Goal: Task Accomplishment & Management: Complete application form

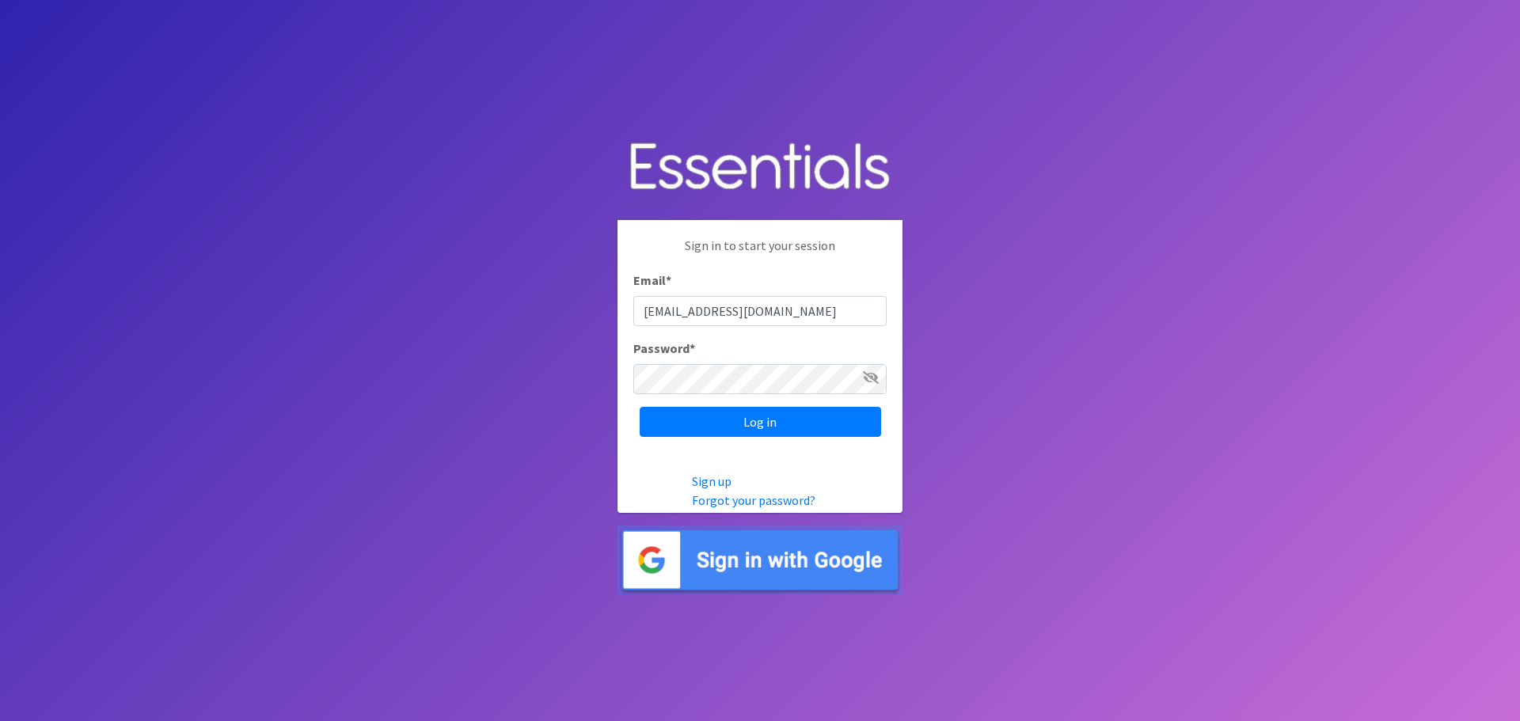
type input "[EMAIL_ADDRESS][DOMAIN_NAME]"
click at [640, 407] on input "Log in" at bounding box center [761, 422] width 242 height 30
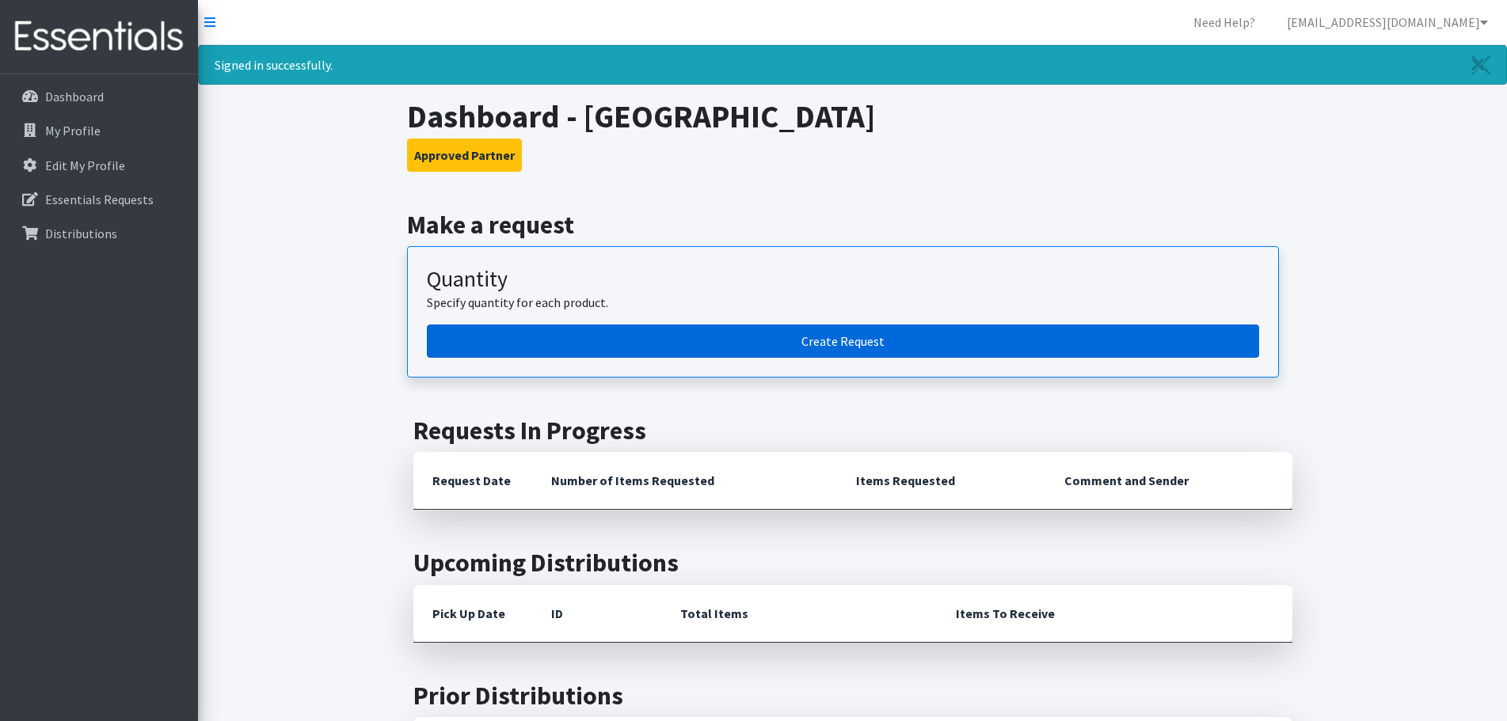
click at [824, 337] on link "Create Request" at bounding box center [843, 341] width 832 height 33
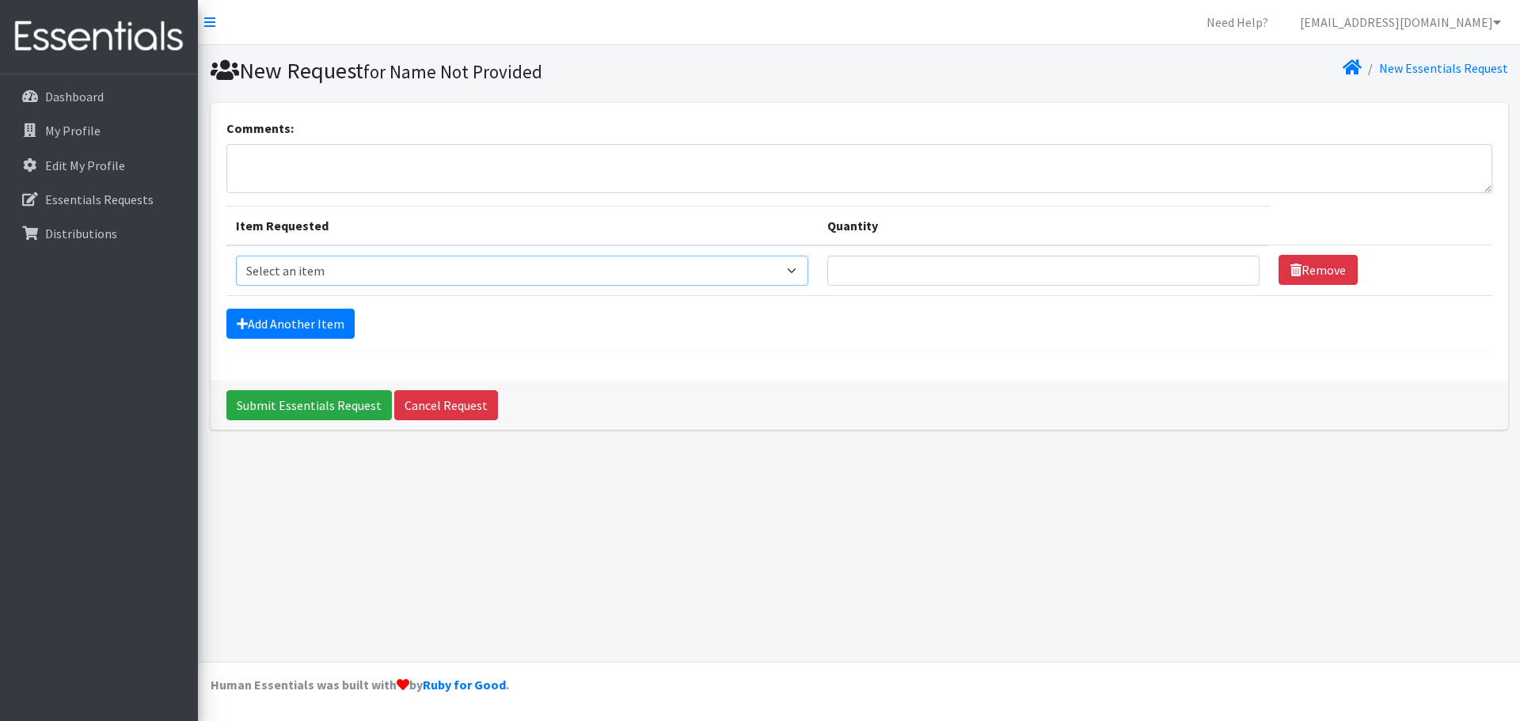
click at [805, 268] on select "Select an item Liners (Pack of 100) Makeup Bag (25) Pads 1 (Pack of 25) Pads 2 …" at bounding box center [522, 271] width 573 height 30
select select "14155"
click at [236, 256] on select "Select an item Liners (Pack of 100) Makeup Bag (25) Pads 1 (Pack of 25) Pads 2 …" at bounding box center [522, 271] width 573 height 30
click at [1235, 265] on input "1" at bounding box center [1044, 271] width 432 height 30
click at [1235, 265] on input "2" at bounding box center [1044, 271] width 432 height 30
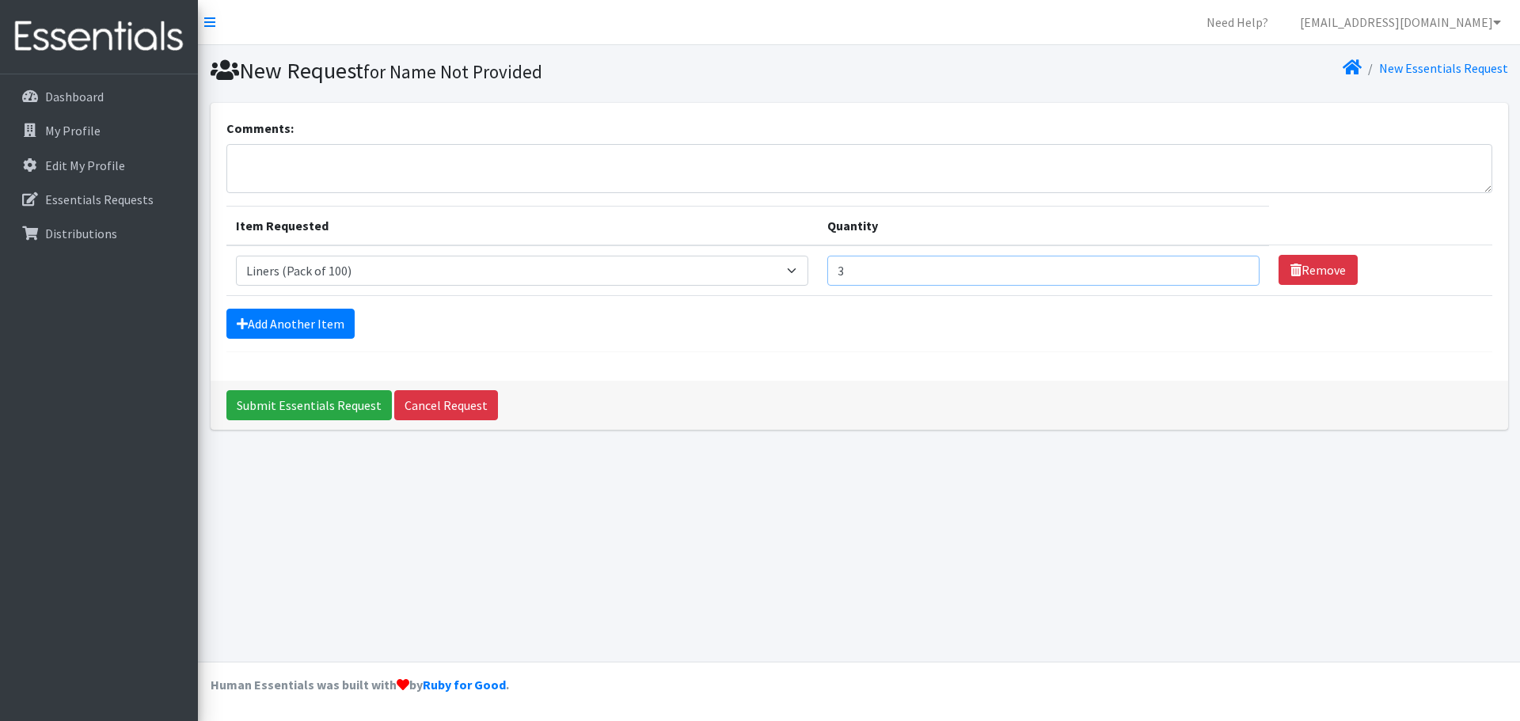
type input "3"
click at [1235, 265] on input "3" at bounding box center [1044, 271] width 432 height 30
click at [805, 266] on select "Select an item Liners (Pack of 100) Makeup Bag (25) Pads 1 (Pack of 25) Pads 2 …" at bounding box center [522, 271] width 573 height 30
click at [236, 256] on select "Select an item Liners (Pack of 100) Makeup Bag (25) Pads 1 (Pack of 25) Pads 2 …" at bounding box center [522, 271] width 573 height 30
click at [796, 266] on select "Select an item Liners (Pack of 100) Makeup Bag (25) Pads 1 (Pack of 25) Pads 2 …" at bounding box center [522, 271] width 573 height 30
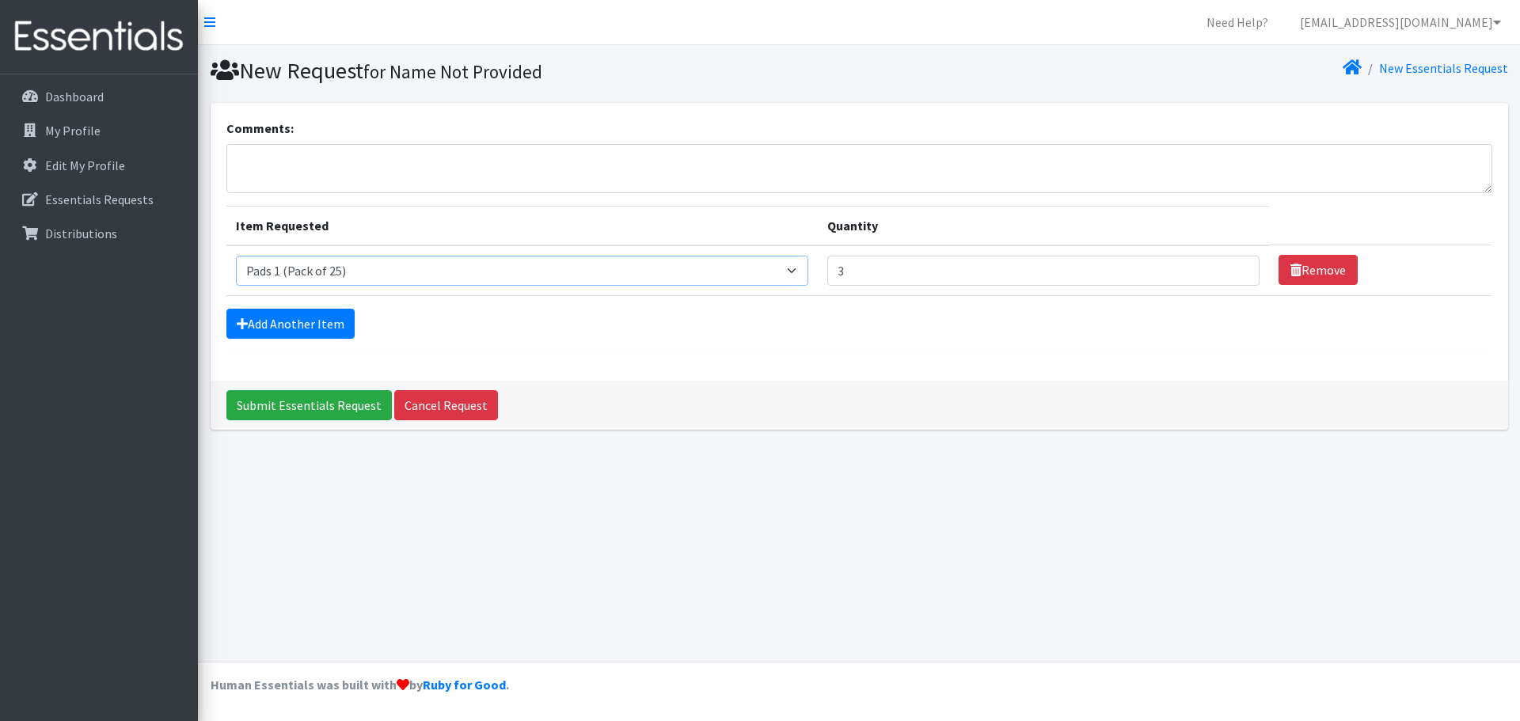
select select "14155"
click at [236, 256] on select "Select an item Liners (Pack of 100) Makeup Bag (25) Pads 1 (Pack of 25) Pads 2 …" at bounding box center [522, 271] width 573 height 30
click at [280, 318] on link "Add Another Item" at bounding box center [290, 324] width 128 height 30
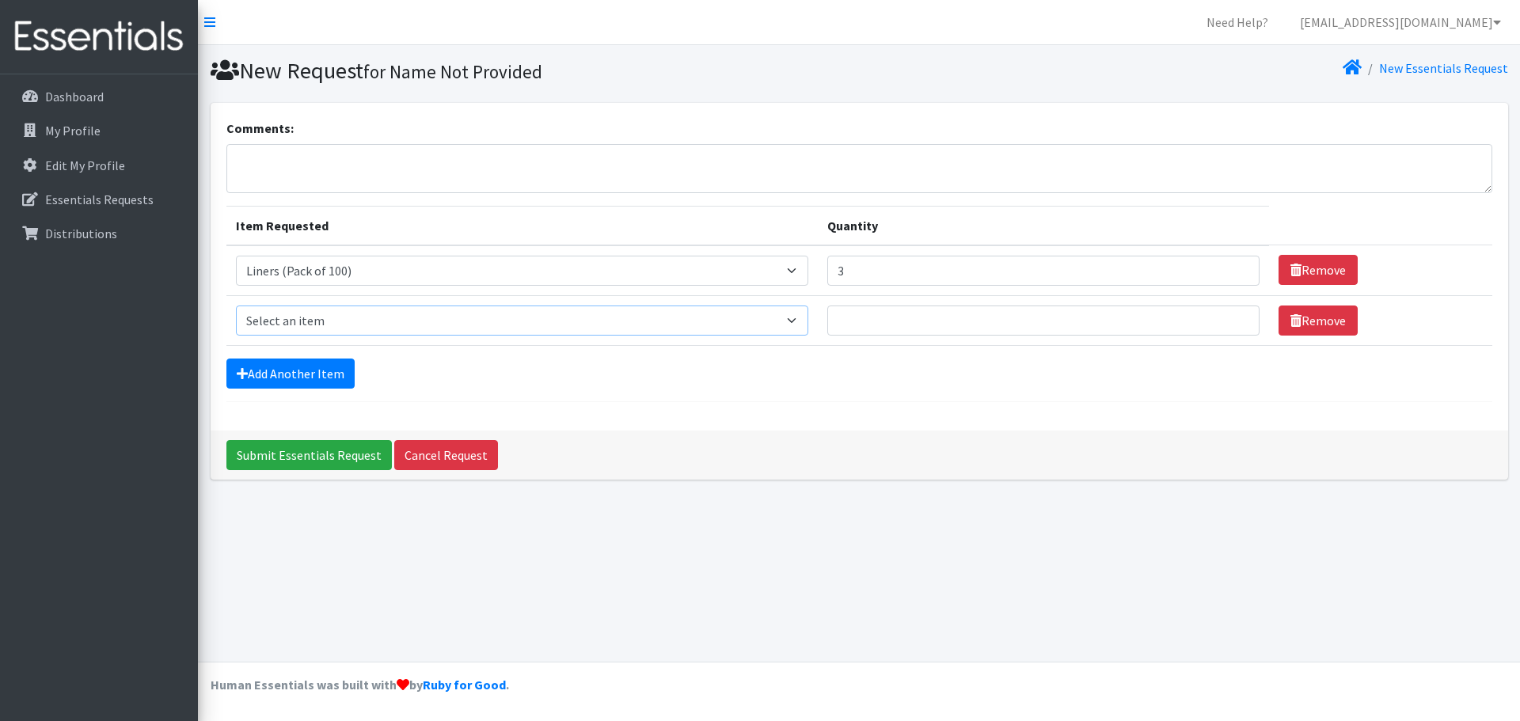
click at [804, 316] on select "Select an item Liners (Pack of 100) Makeup Bag (25) Pads 1 (Pack of 25) Pads 2 …" at bounding box center [522, 321] width 573 height 30
select select "13447"
click at [236, 306] on select "Select an item Liners (Pack of 100) Makeup Bag (25) Pads 1 (Pack of 25) Pads 2 …" at bounding box center [522, 321] width 573 height 30
click at [1232, 318] on input "1" at bounding box center [1044, 321] width 432 height 30
click at [1232, 318] on input "2" at bounding box center [1044, 321] width 432 height 30
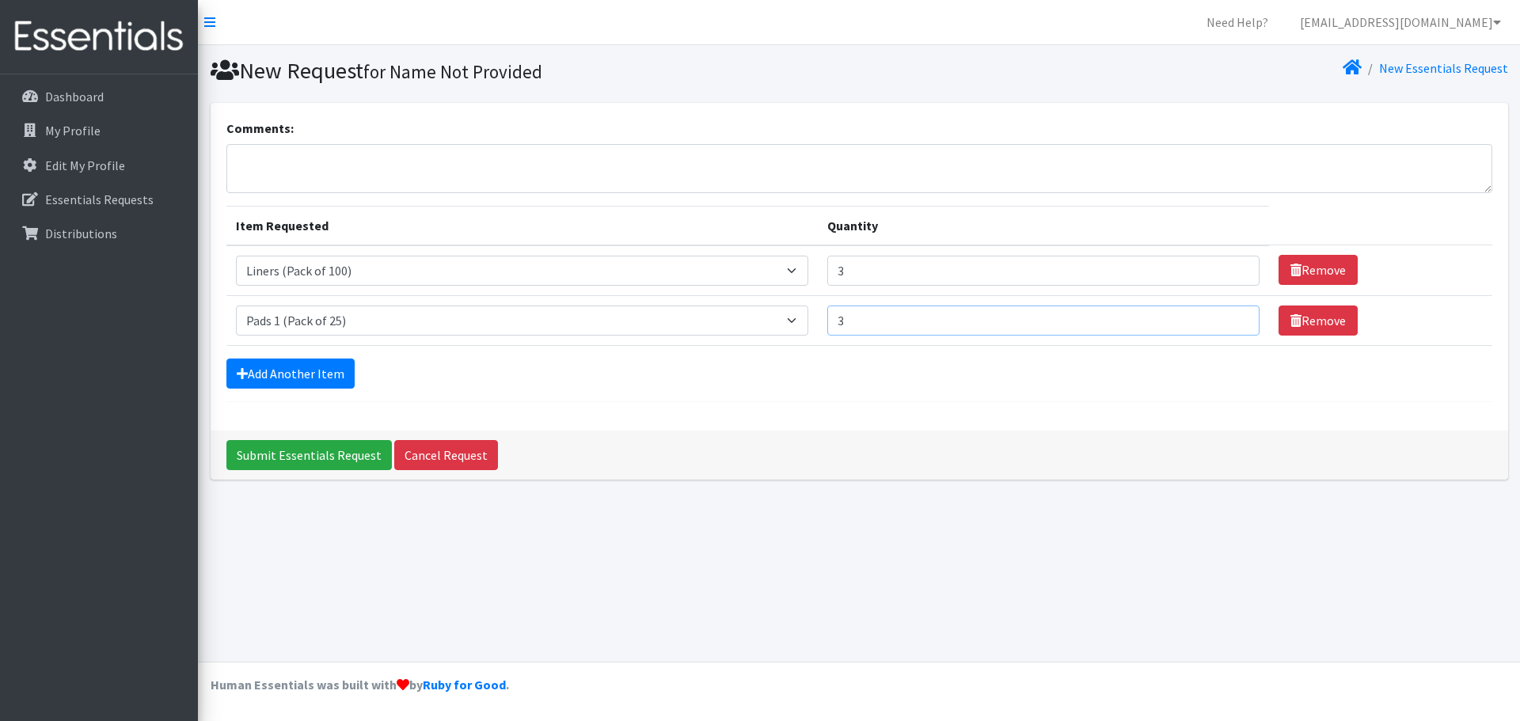
type input "3"
click at [1232, 318] on input "3" at bounding box center [1044, 321] width 432 height 30
click at [273, 374] on link "Add Another Item" at bounding box center [290, 374] width 128 height 30
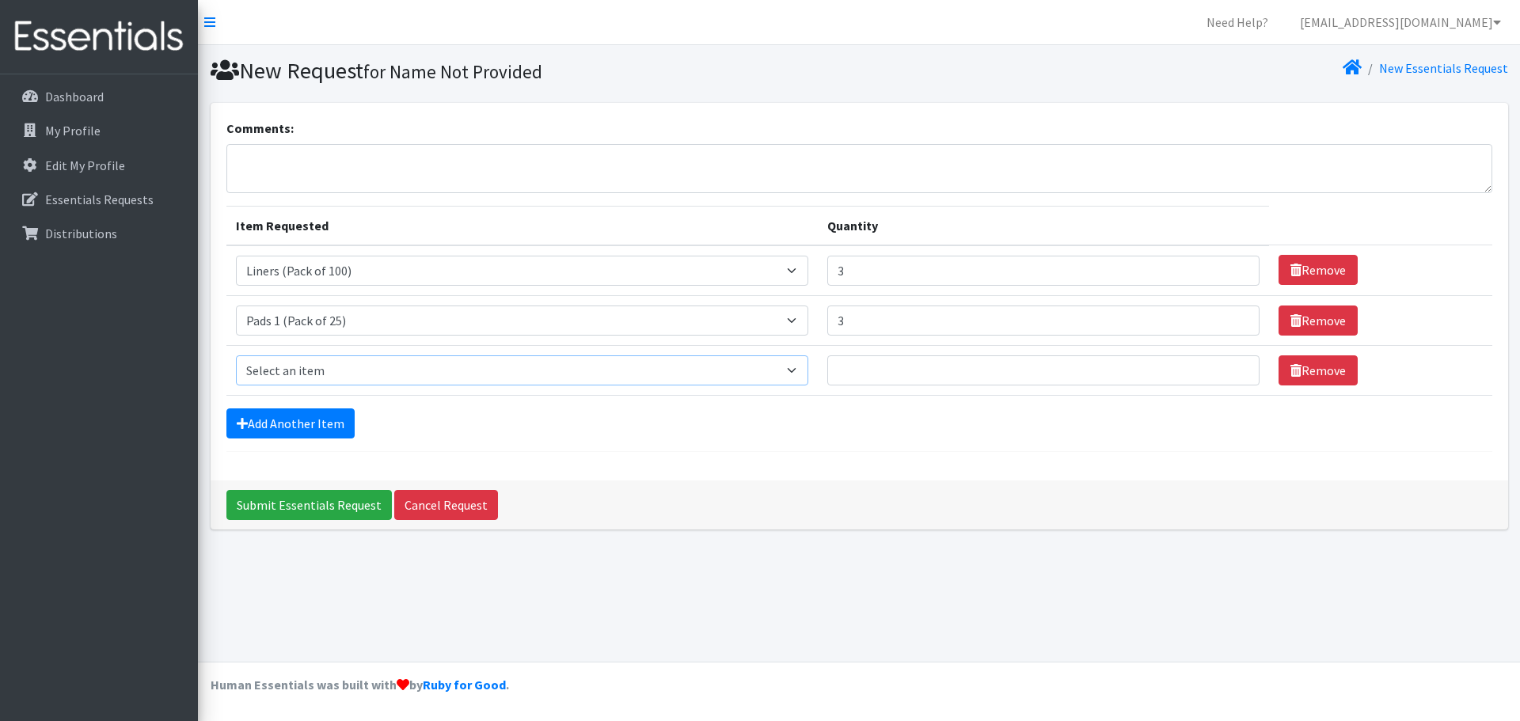
click at [310, 371] on select "Select an item Liners (Pack of 100) Makeup Bag (25) Pads 1 (Pack of 25) Pads 2 …" at bounding box center [522, 371] width 573 height 30
select select "13532"
click at [236, 356] on select "Select an item Liners (Pack of 100) Makeup Bag (25) Pads 1 (Pack of 25) Pads 2 …" at bounding box center [522, 371] width 573 height 30
click at [1235, 365] on input "1" at bounding box center [1044, 371] width 432 height 30
click at [1235, 365] on input "2" at bounding box center [1044, 371] width 432 height 30
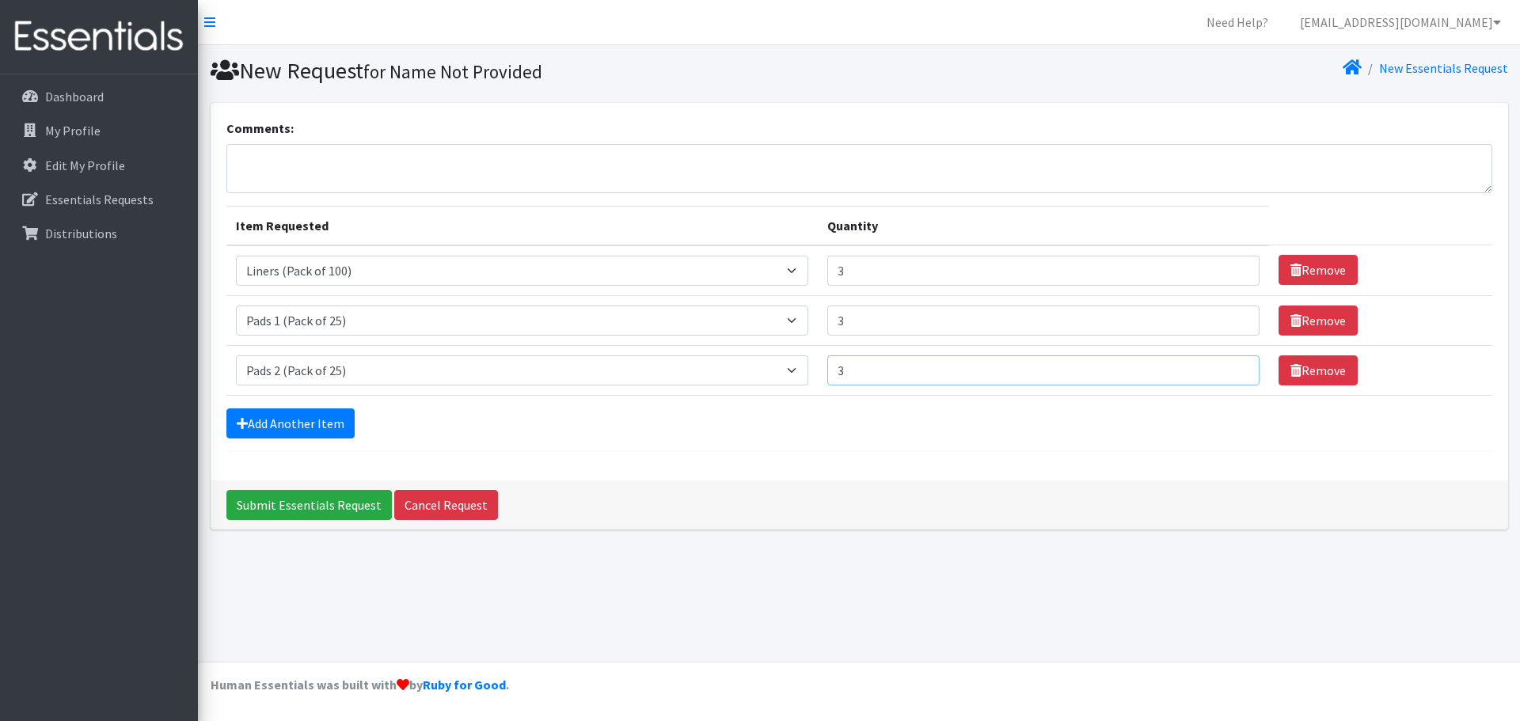
type input "3"
click at [1235, 365] on input "3" at bounding box center [1044, 371] width 432 height 30
click at [310, 417] on link "Add Another Item" at bounding box center [290, 424] width 128 height 30
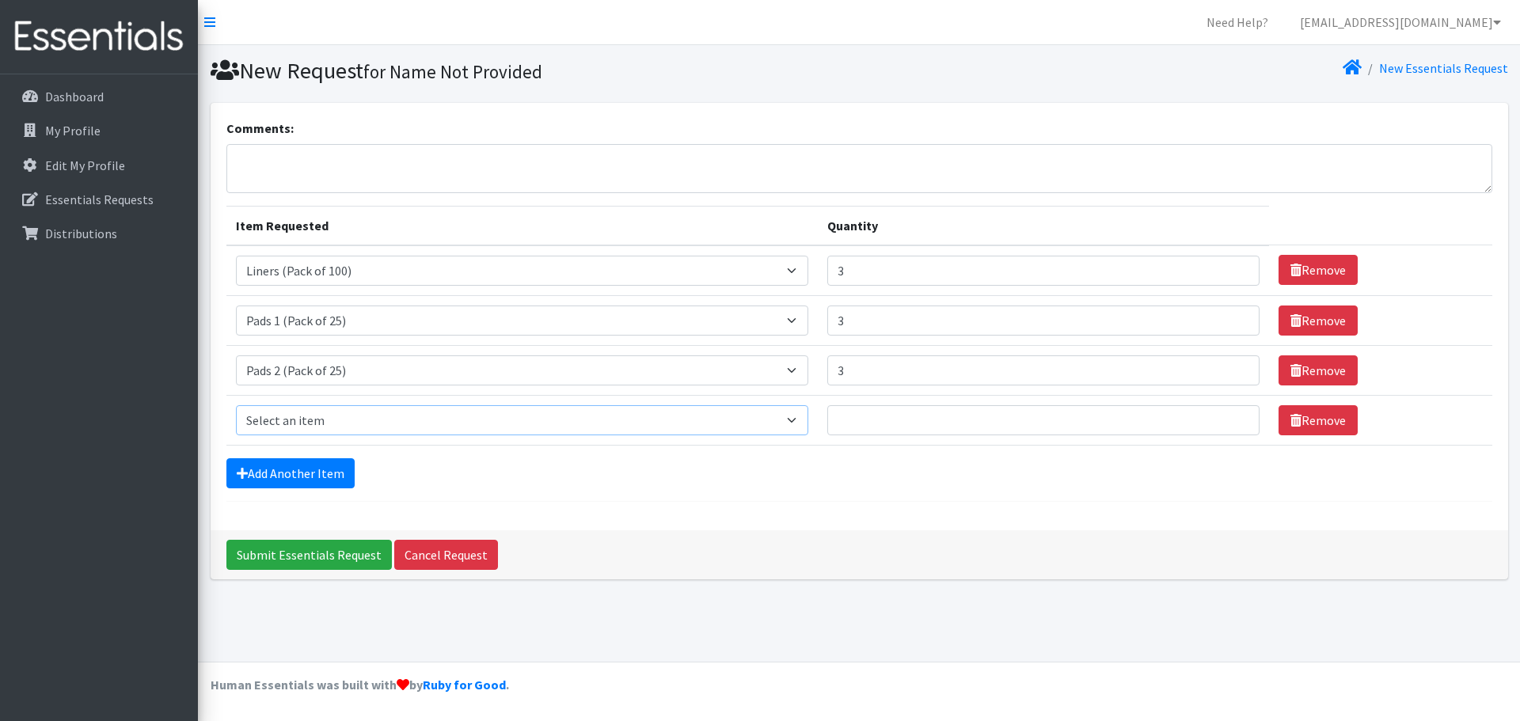
click at [805, 418] on select "Select an item Liners (Pack of 100) Makeup Bag (25) Pads 1 (Pack of 25) Pads 2 …" at bounding box center [522, 420] width 573 height 30
select select "13533"
click at [236, 405] on select "Select an item Liners (Pack of 100) Makeup Bag (25) Pads 1 (Pack of 25) Pads 2 …" at bounding box center [522, 420] width 573 height 30
click at [1233, 413] on input "1" at bounding box center [1044, 420] width 432 height 30
click at [1233, 413] on input "2" at bounding box center [1044, 420] width 432 height 30
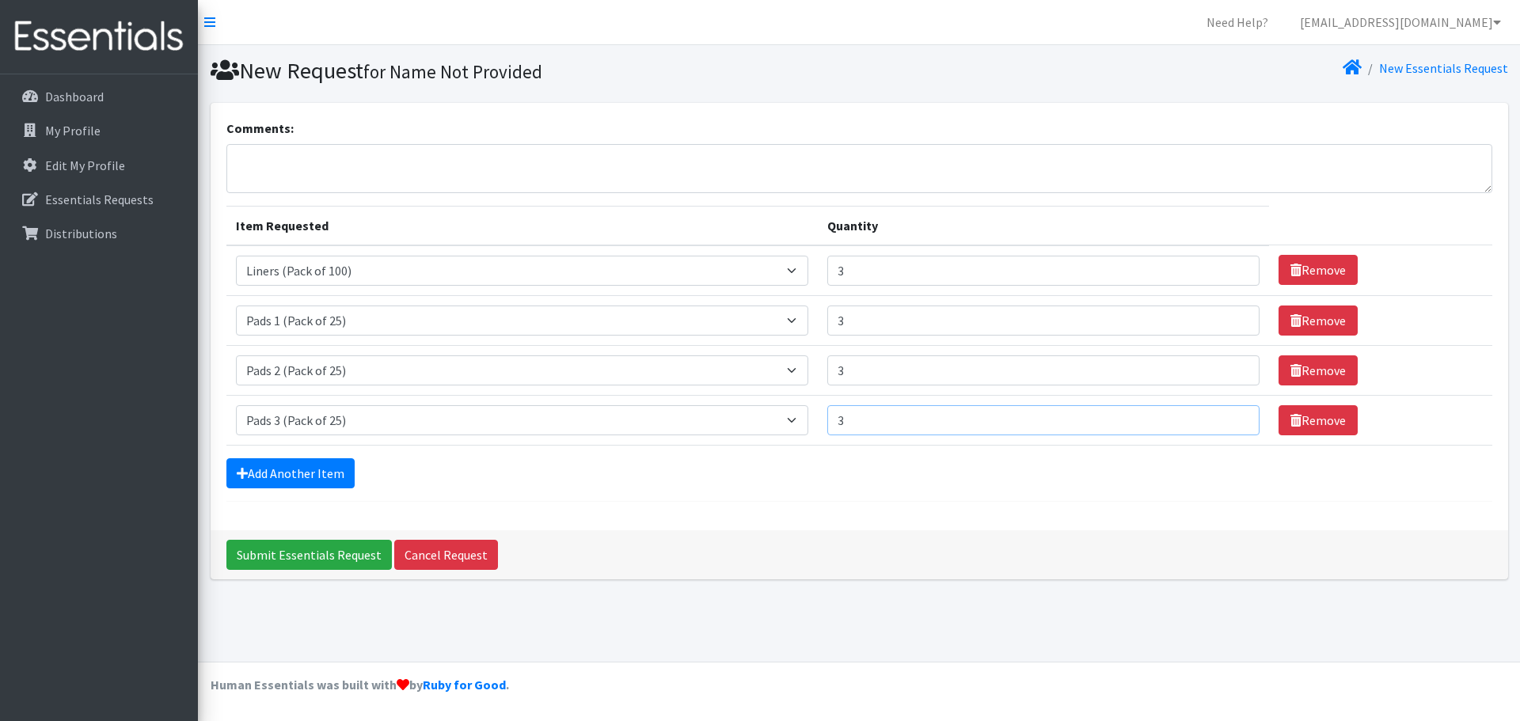
type input "3"
click at [1233, 413] on input "3" at bounding box center [1044, 420] width 432 height 30
click at [272, 467] on link "Add Another Item" at bounding box center [290, 474] width 128 height 30
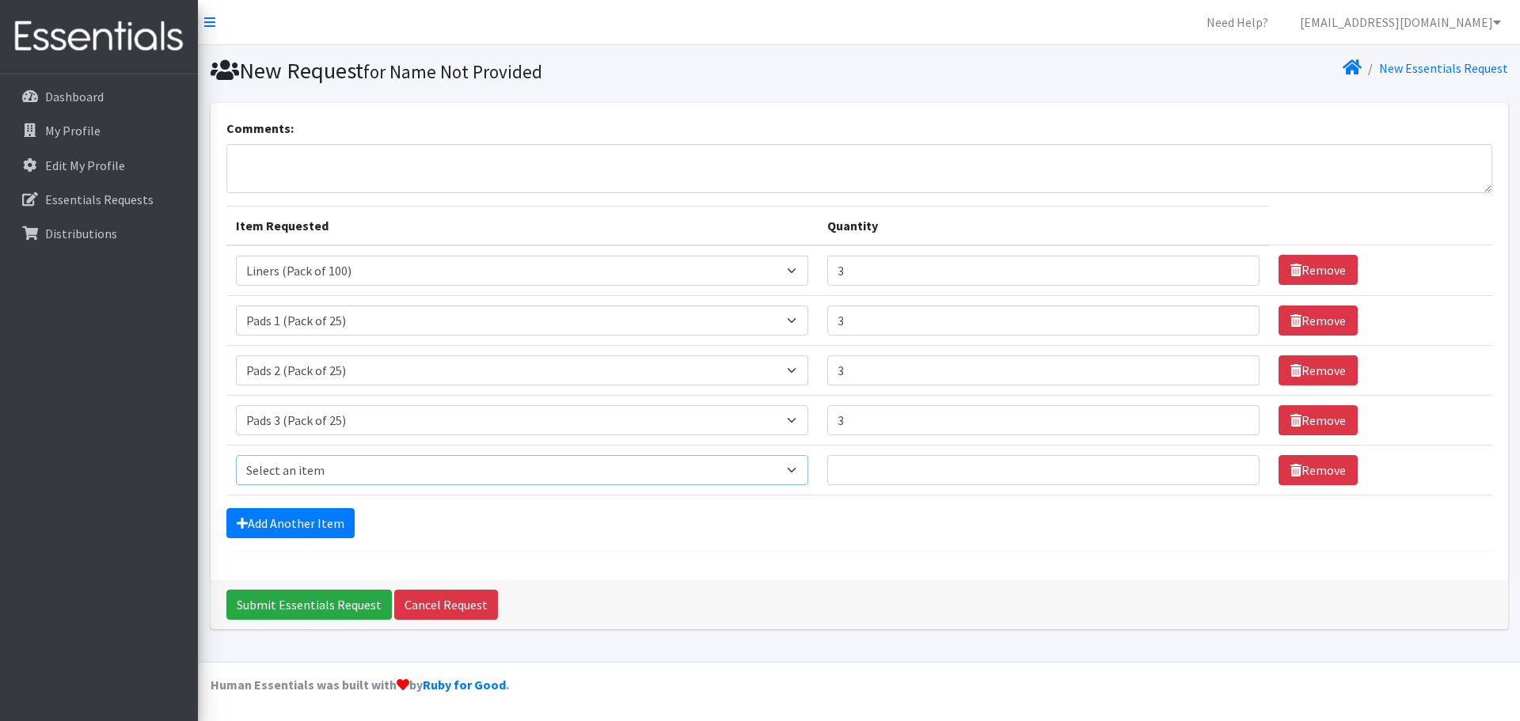
click at [798, 470] on select "Select an item Liners (Pack of 100) Makeup Bag (25) Pads 1 (Pack of 25) Pads 2 …" at bounding box center [522, 470] width 573 height 30
select select "13534"
click at [236, 455] on select "Select an item Liners (Pack of 100) Makeup Bag (25) Pads 1 (Pack of 25) Pads 2 …" at bounding box center [522, 470] width 573 height 30
click at [1236, 465] on input "1" at bounding box center [1044, 470] width 432 height 30
click at [1236, 465] on input "2" at bounding box center [1044, 470] width 432 height 30
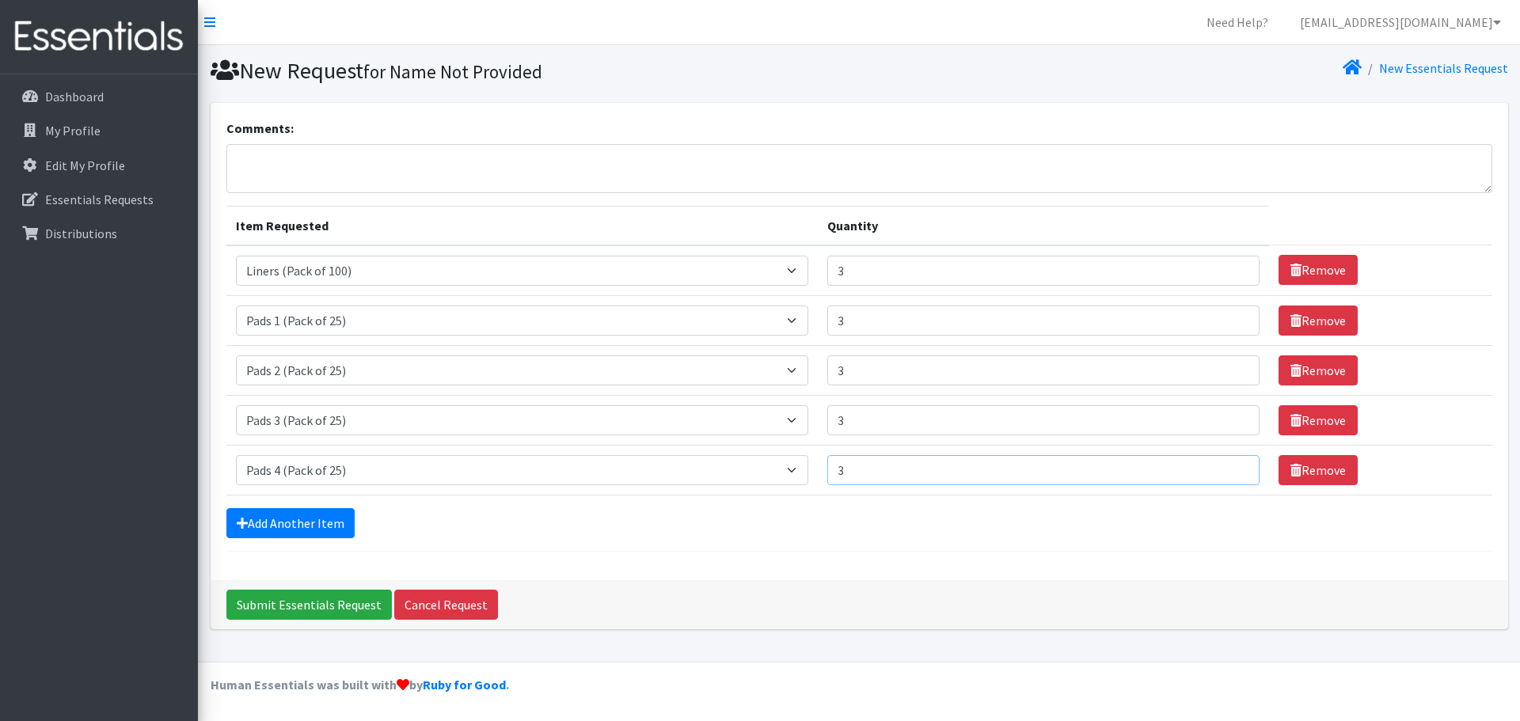
type input "3"
click at [1236, 465] on input "3" at bounding box center [1044, 470] width 432 height 30
click at [284, 520] on link "Add Another Item" at bounding box center [290, 523] width 128 height 30
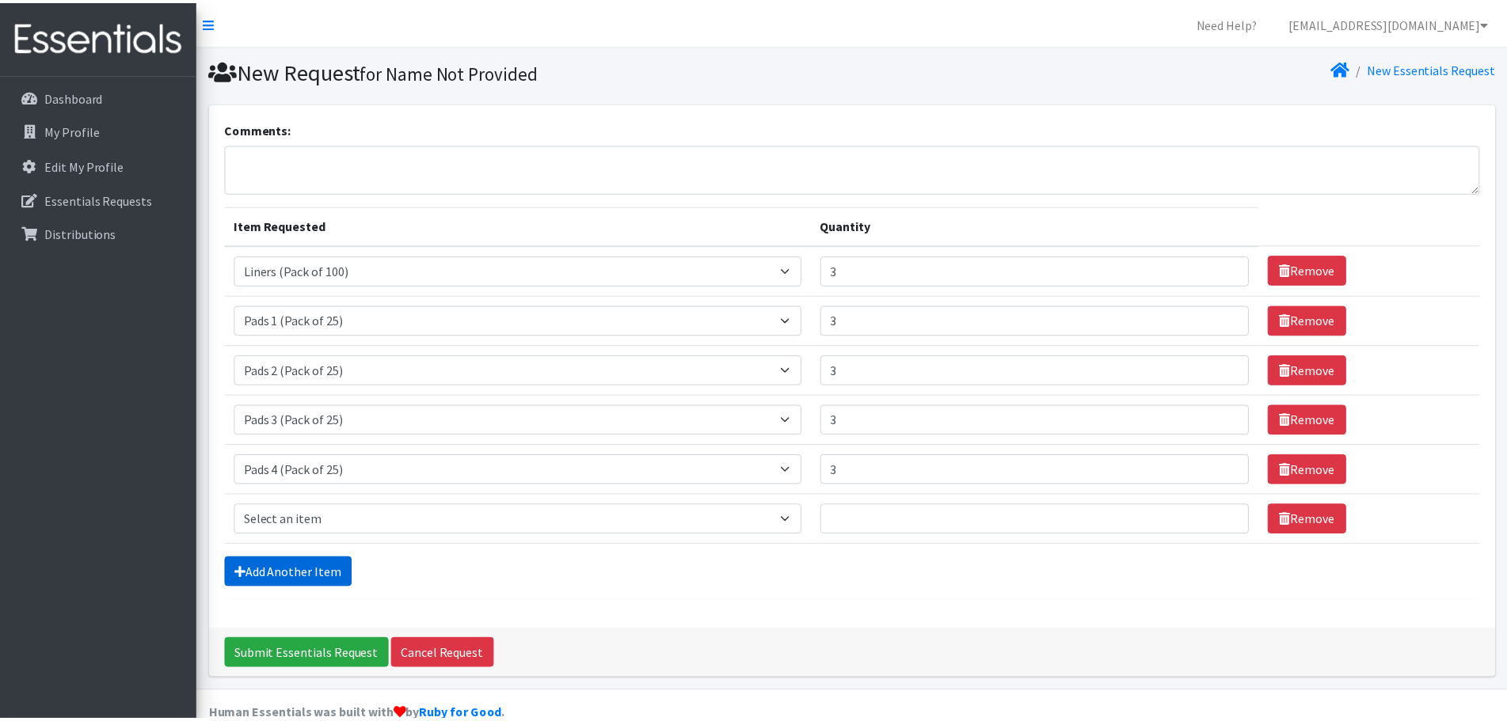
scroll to position [30, 0]
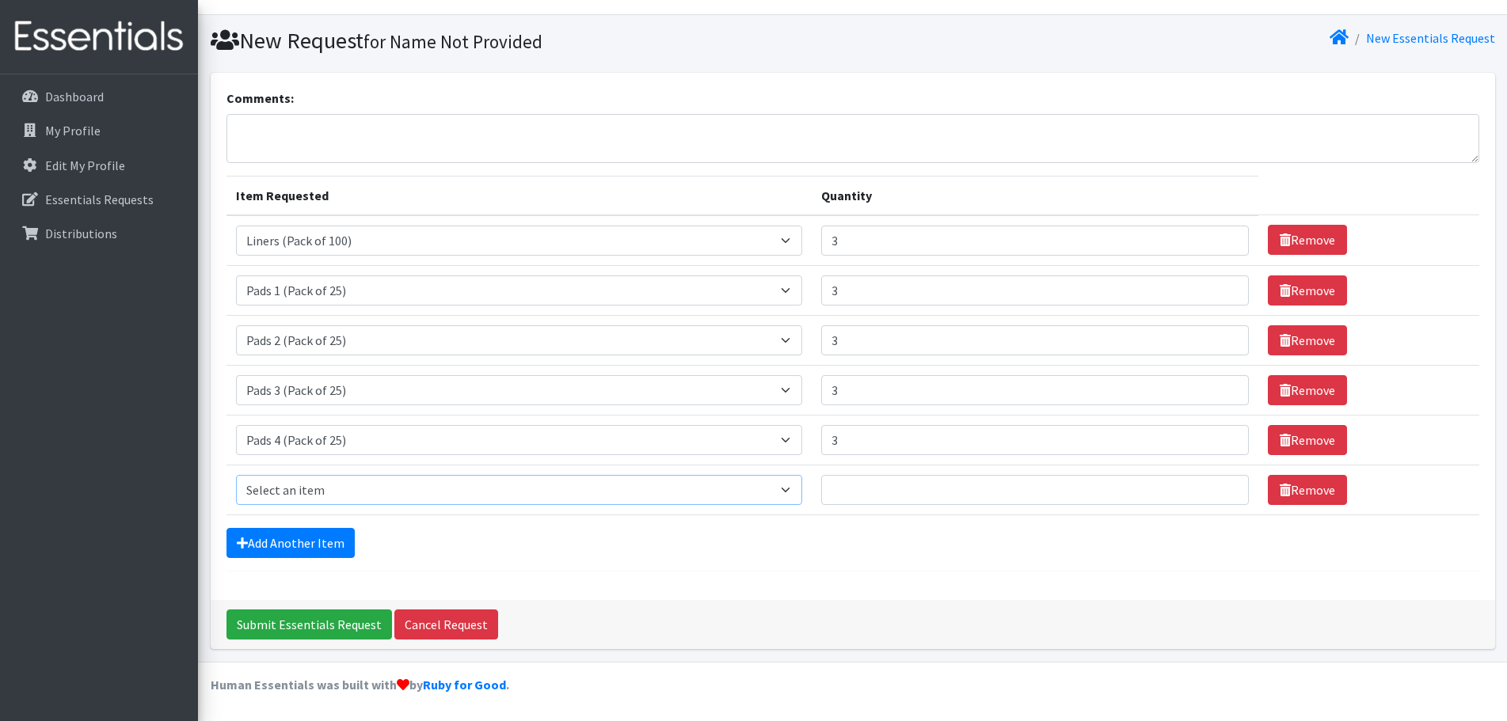
click at [793, 489] on select "Select an item Liners (Pack of 100) Makeup Bag (25) Pads 1 (Pack of 25) Pads 2 …" at bounding box center [519, 490] width 566 height 30
select select "13535"
click at [236, 475] on select "Select an item Liners (Pack of 100) Makeup Bag (25) Pads 1 (Pack of 25) Pads 2 …" at bounding box center [519, 490] width 566 height 30
click at [1223, 487] on input "1" at bounding box center [1035, 490] width 428 height 30
click at [1225, 487] on input "2" at bounding box center [1035, 490] width 428 height 30
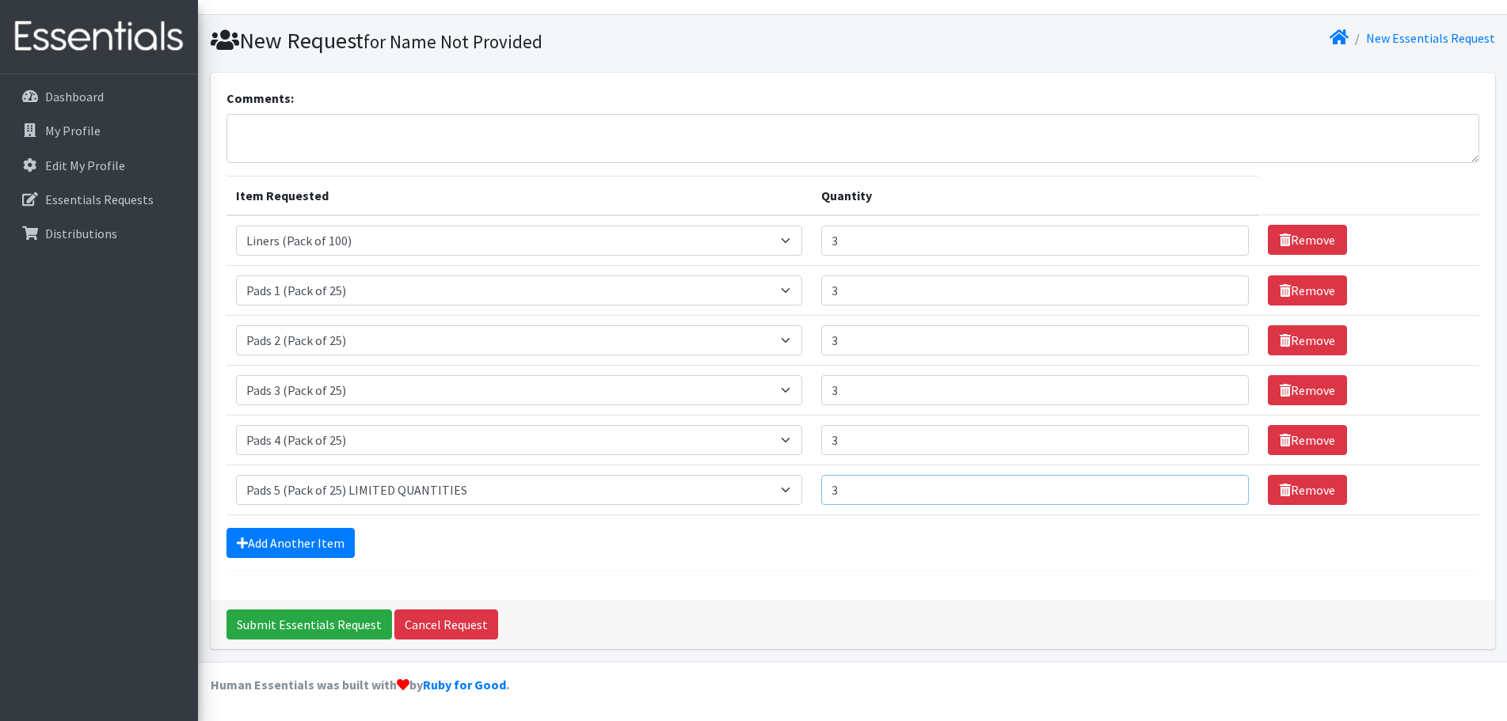
type input "3"
click at [1225, 487] on input "3" at bounding box center [1035, 490] width 428 height 30
click at [300, 538] on link "Add Another Item" at bounding box center [290, 543] width 128 height 30
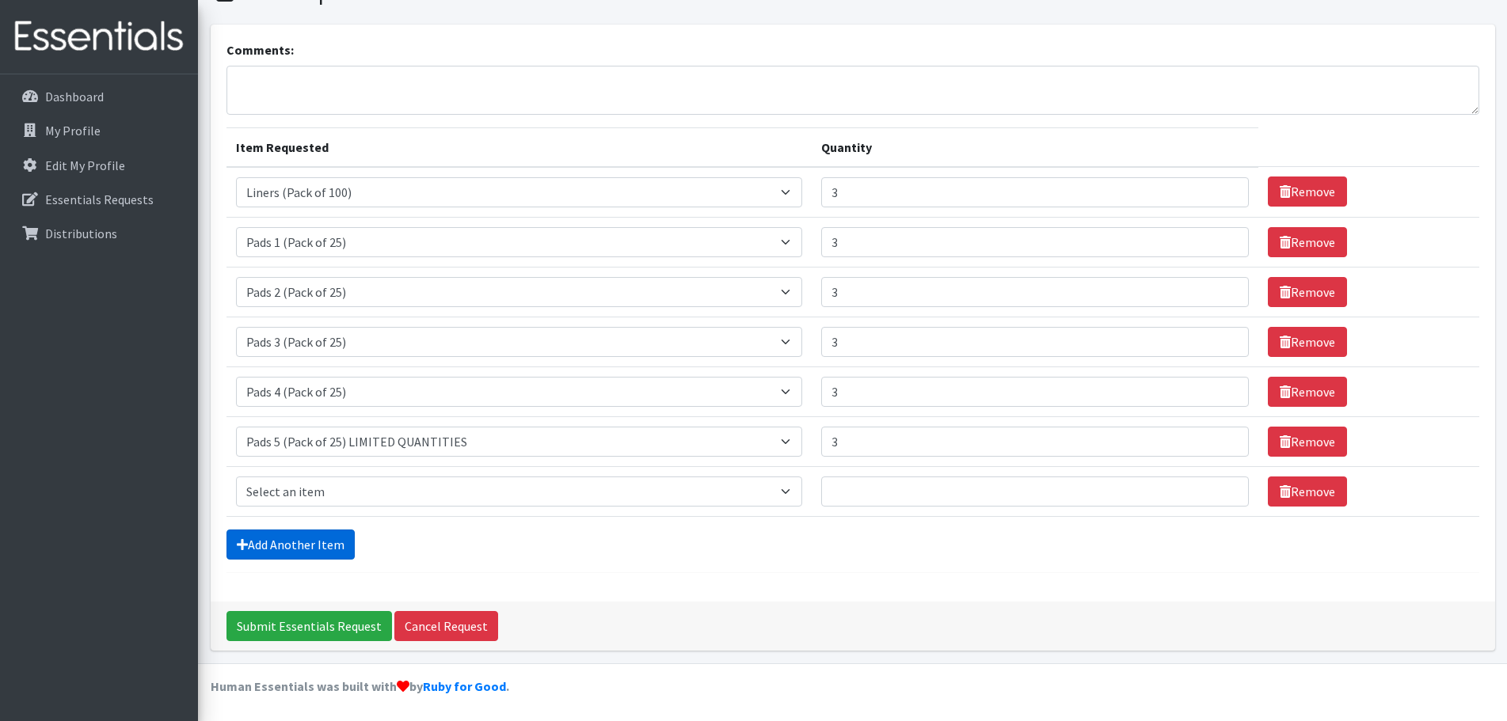
scroll to position [80, 0]
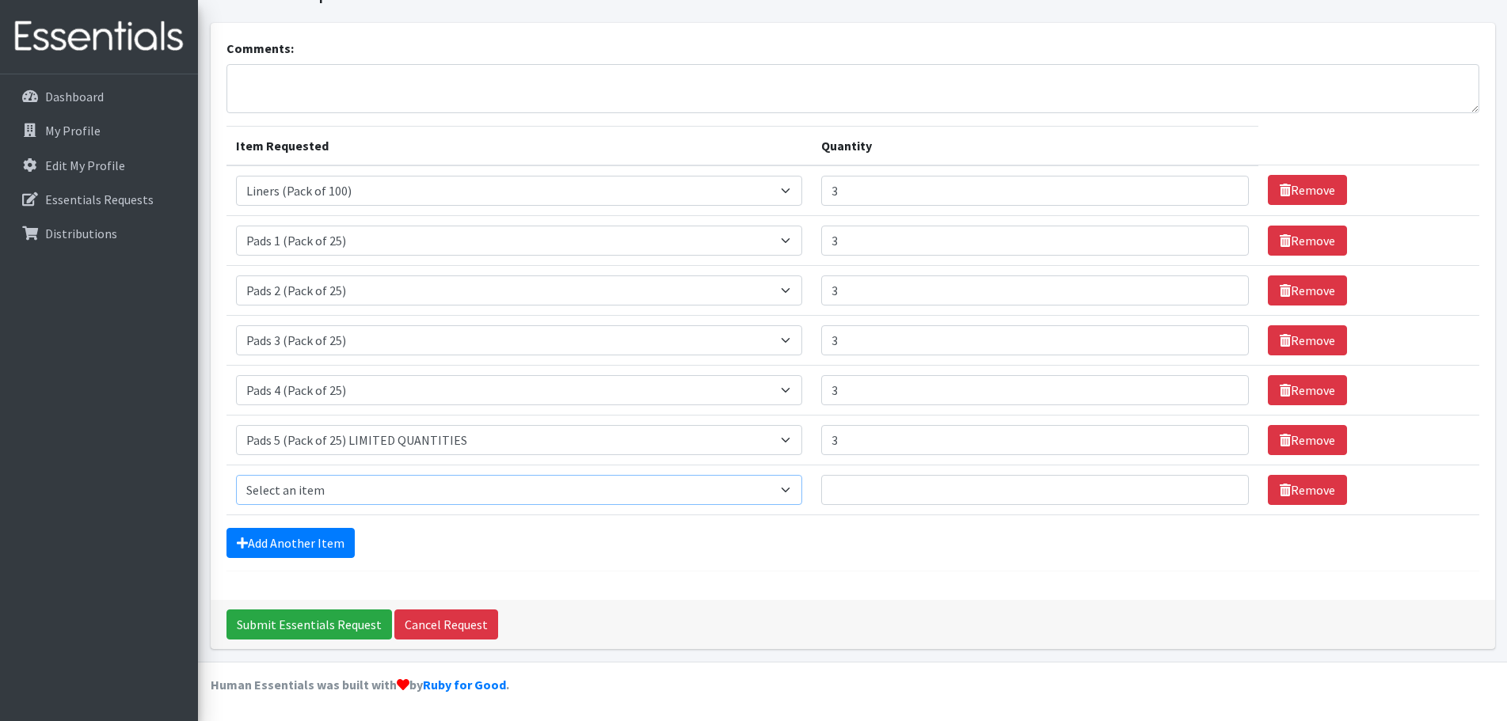
click at [485, 484] on select "Select an item Liners (Pack of 100) Makeup Bag (25) Pads 1 (Pack of 25) Pads 2 …" at bounding box center [519, 490] width 566 height 30
select select "13530"
click at [236, 475] on select "Select an item Liners (Pack of 100) Makeup Bag (25) Pads 1 (Pack of 25) Pads 2 …" at bounding box center [519, 490] width 566 height 30
click at [1222, 485] on input "1" at bounding box center [1035, 490] width 428 height 30
click at [1222, 485] on input "2" at bounding box center [1035, 490] width 428 height 30
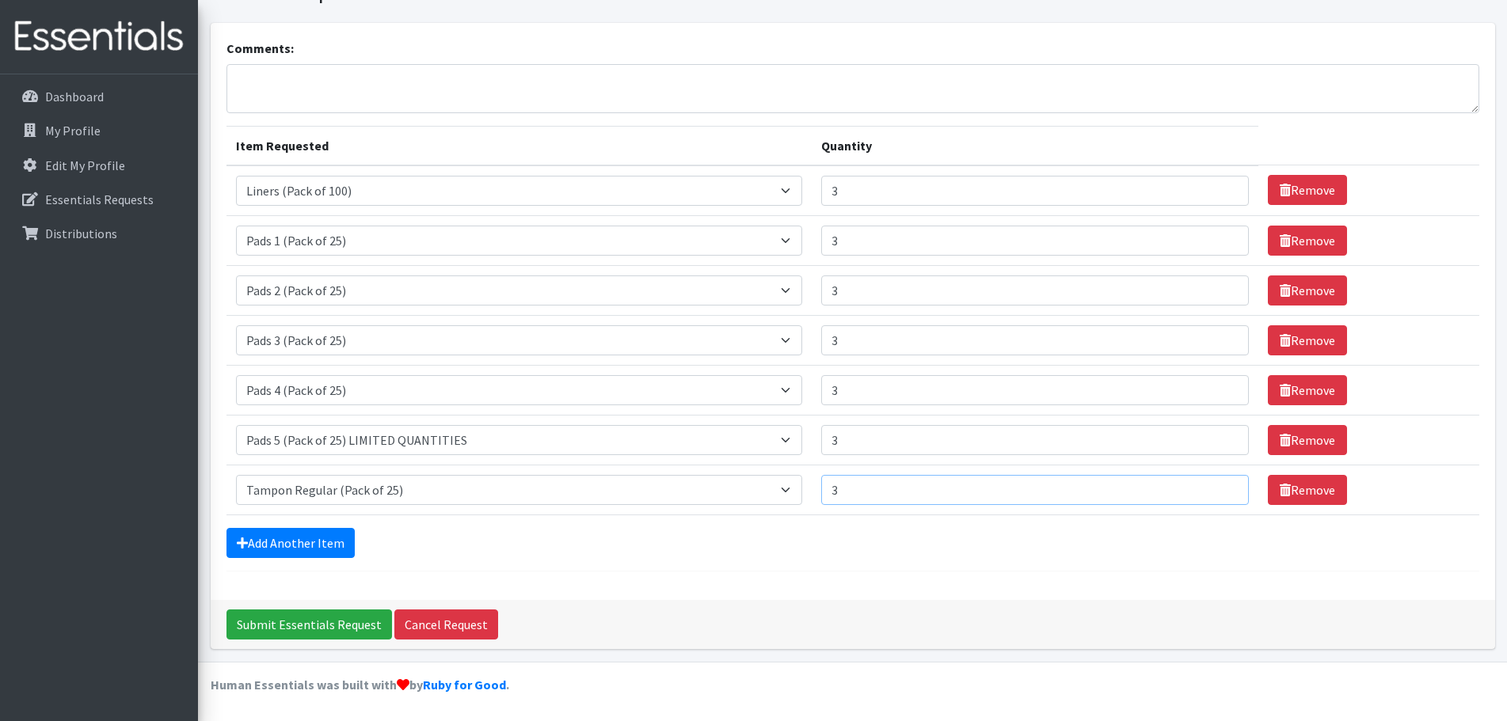
type input "3"
click at [1222, 485] on input "3" at bounding box center [1035, 490] width 428 height 30
click at [261, 537] on link "Add Another Item" at bounding box center [290, 543] width 128 height 30
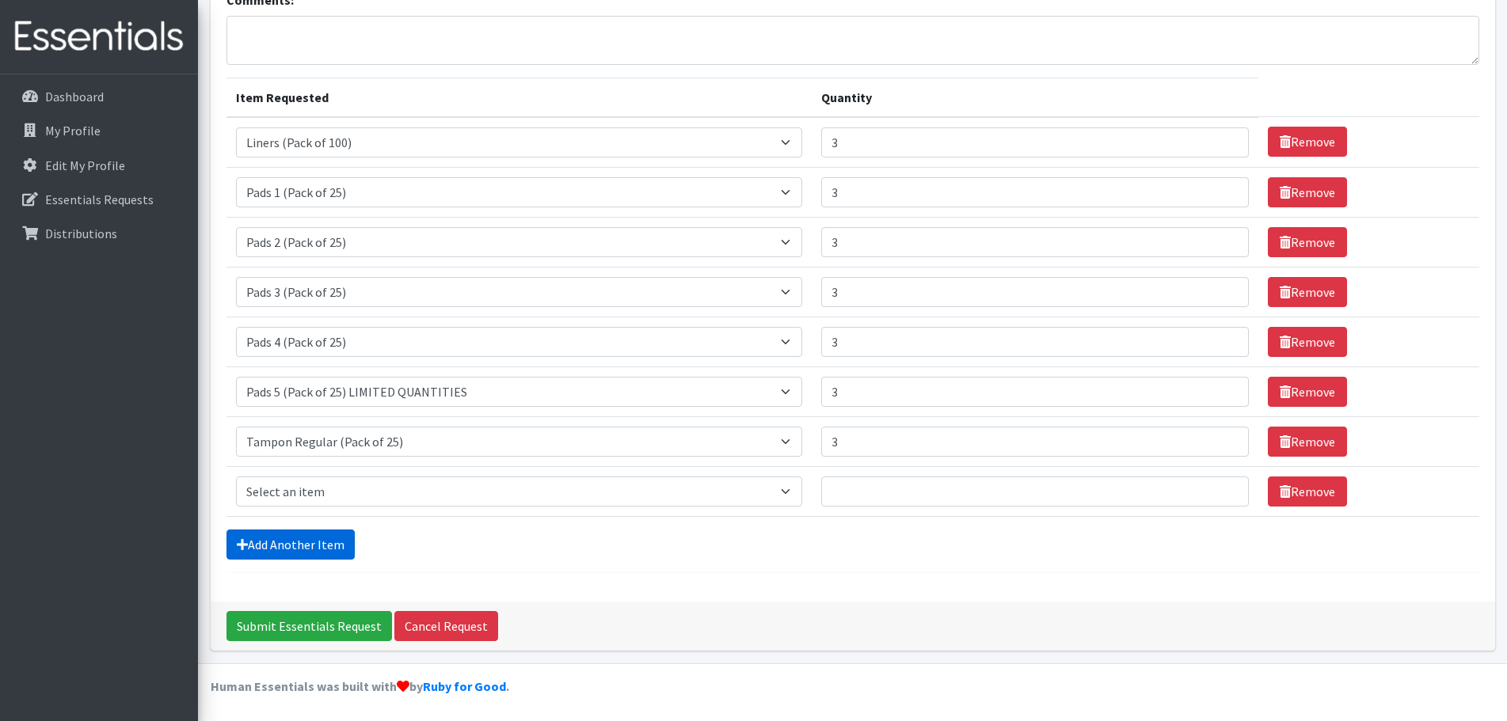
scroll to position [130, 0]
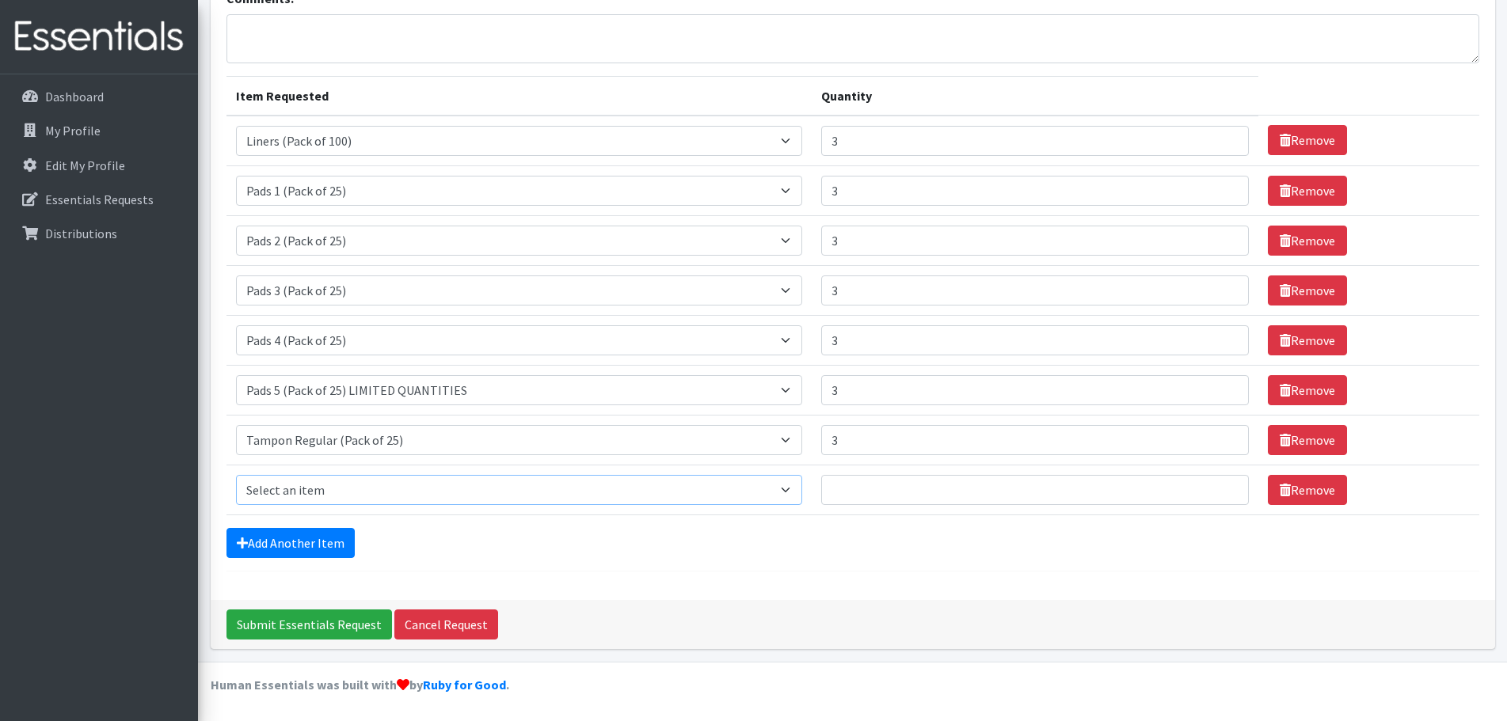
click at [487, 487] on select "Select an item Liners (Pack of 100) Makeup Bag (25) Pads 1 (Pack of 25) Pads 2 …" at bounding box center [519, 490] width 566 height 30
select select "13531"
click at [236, 475] on select "Select an item Liners (Pack of 100) Makeup Bag (25) Pads 1 (Pack of 25) Pads 2 …" at bounding box center [519, 490] width 566 height 30
click at [1221, 483] on input "1" at bounding box center [1035, 490] width 428 height 30
click at [1221, 483] on input "2" at bounding box center [1035, 490] width 428 height 30
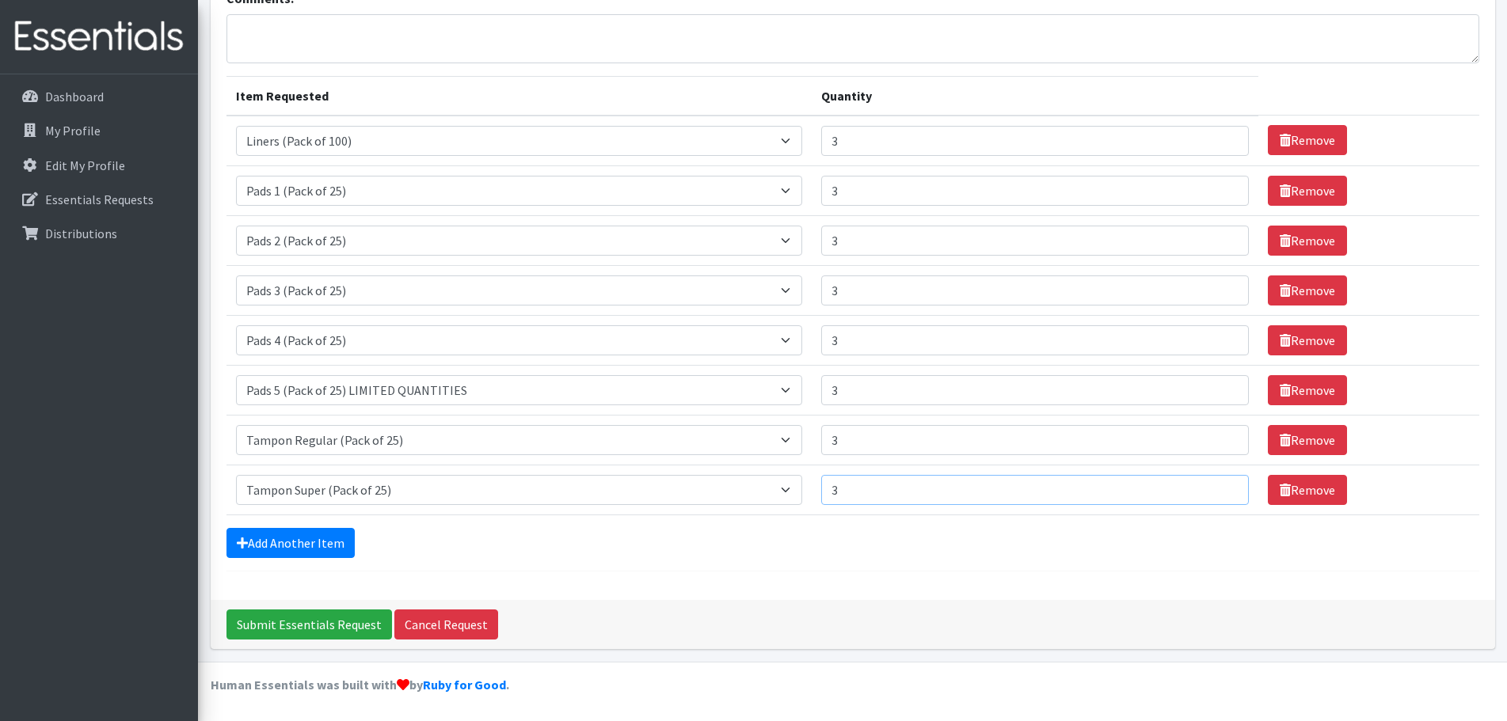
type input "3"
click at [1221, 483] on input "3" at bounding box center [1035, 490] width 428 height 30
click at [305, 536] on link "Add Another Item" at bounding box center [290, 543] width 128 height 30
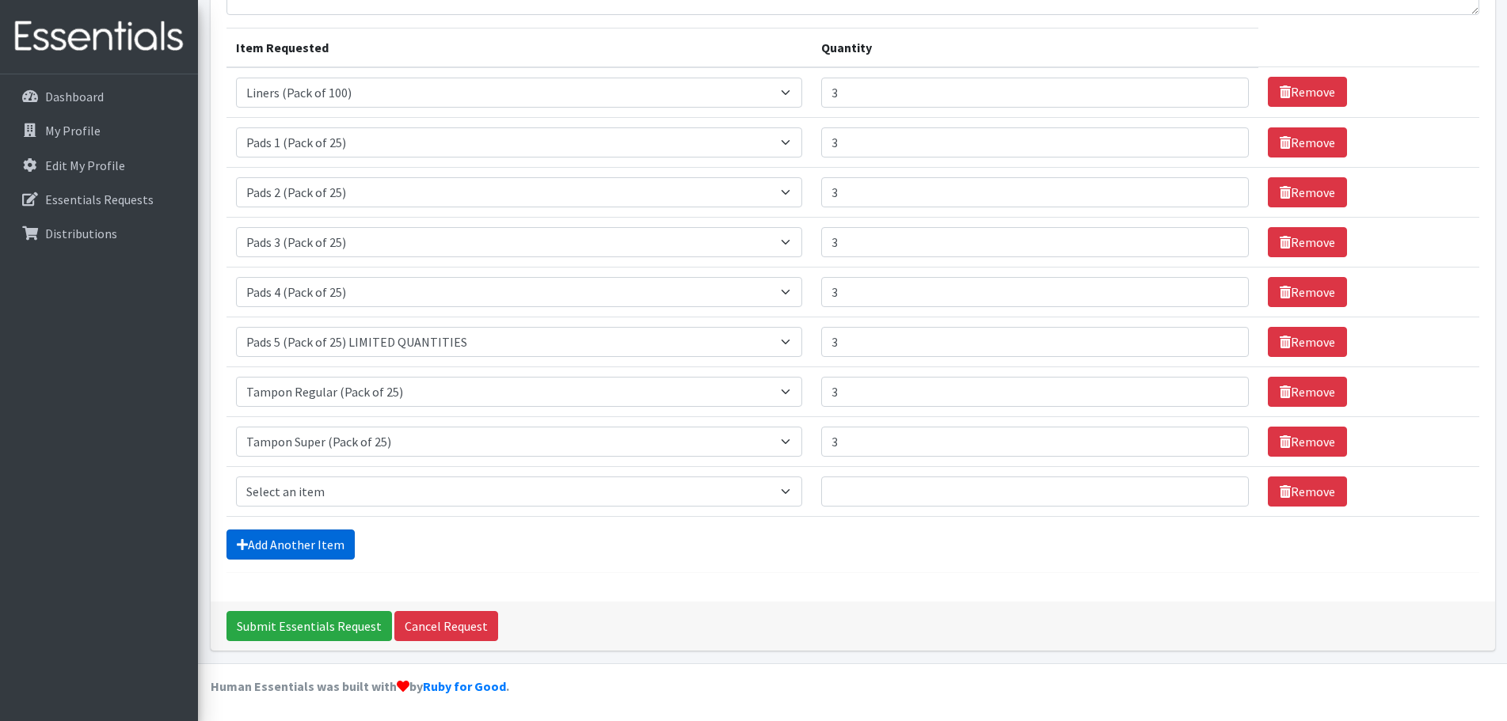
scroll to position [180, 0]
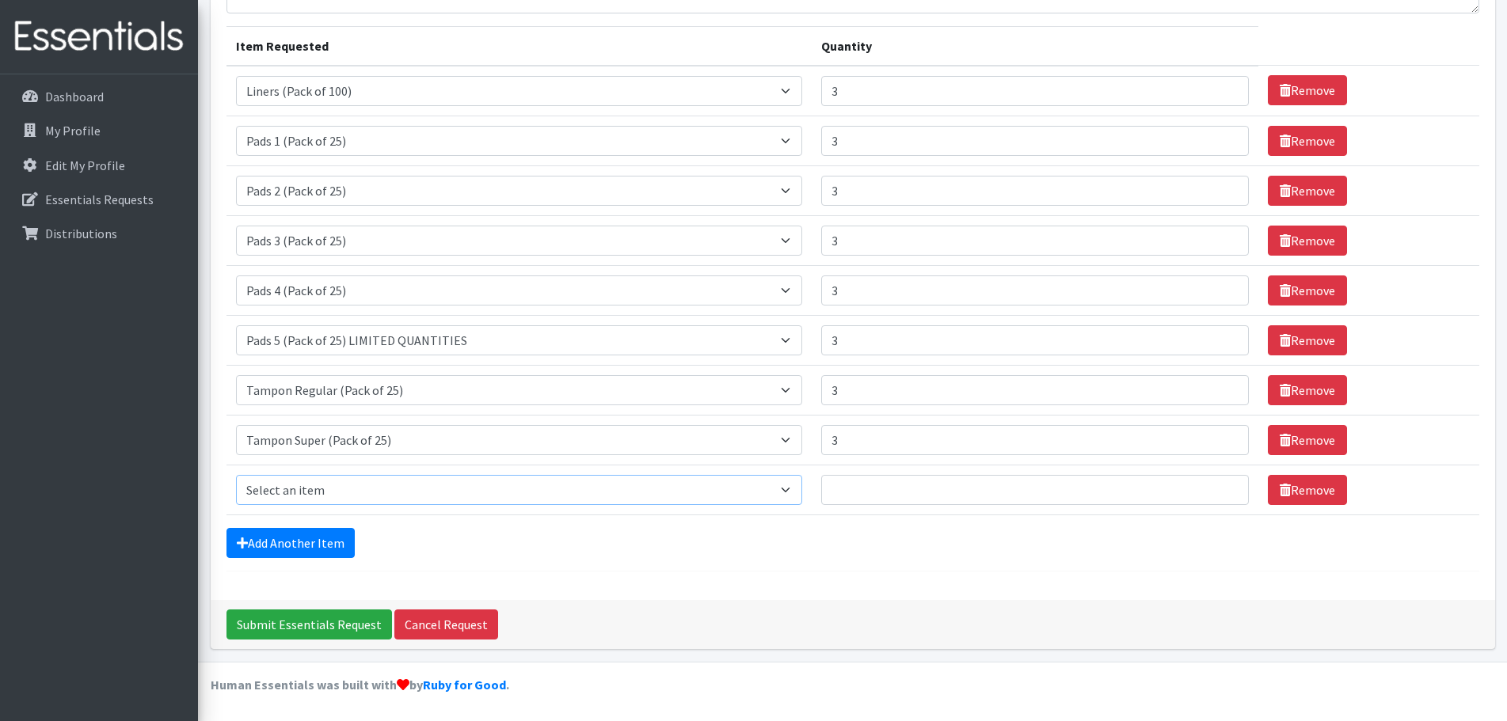
click at [347, 498] on select "Select an item Liners (Pack of 100) Makeup Bag (25) Pads 1 (Pack of 25) Pads 2 …" at bounding box center [519, 490] width 566 height 30
select select "13448"
click at [236, 475] on select "Select an item Liners (Pack of 100) Makeup Bag (25) Pads 1 (Pack of 25) Pads 2 …" at bounding box center [519, 490] width 566 height 30
click at [1220, 486] on input "1" at bounding box center [1035, 490] width 428 height 30
click at [1220, 486] on input "2" at bounding box center [1035, 490] width 428 height 30
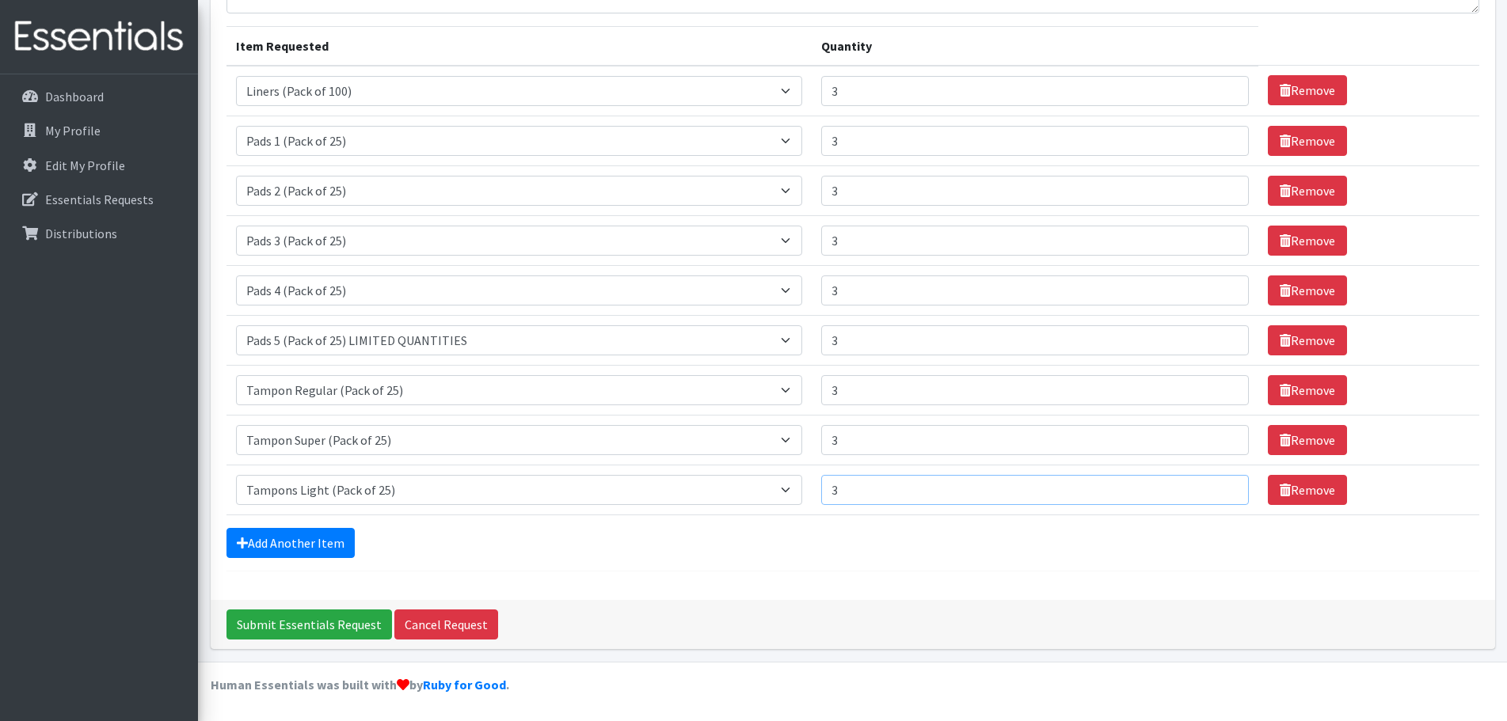
click at [1220, 486] on input "3" at bounding box center [1035, 490] width 428 height 30
type input "4"
click at [1220, 486] on input "4" at bounding box center [1035, 490] width 428 height 30
type input "4"
click at [1221, 436] on input "4" at bounding box center [1035, 440] width 428 height 30
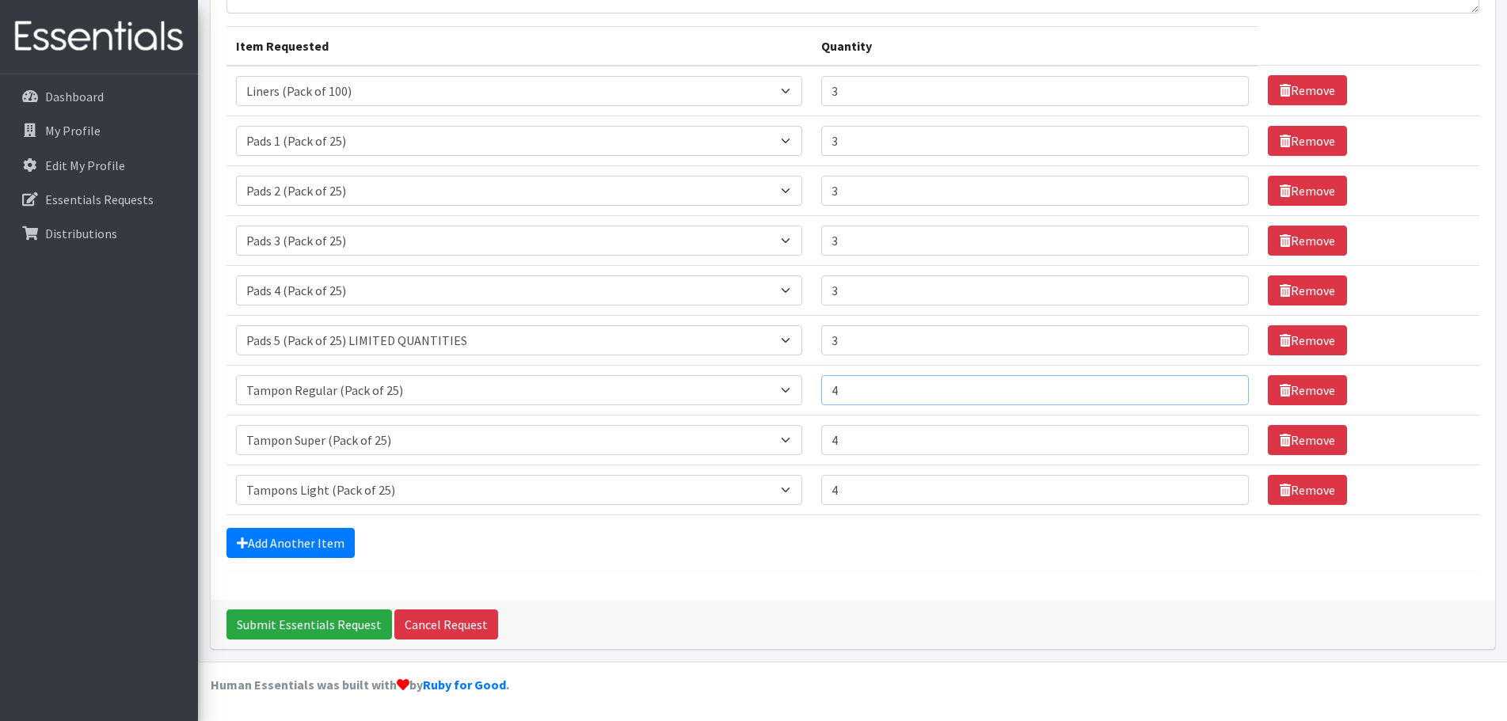
type input "4"
click at [1218, 384] on input "4" at bounding box center [1035, 390] width 428 height 30
type input "4"
click at [1218, 333] on input "4" at bounding box center [1035, 340] width 428 height 30
type input "4"
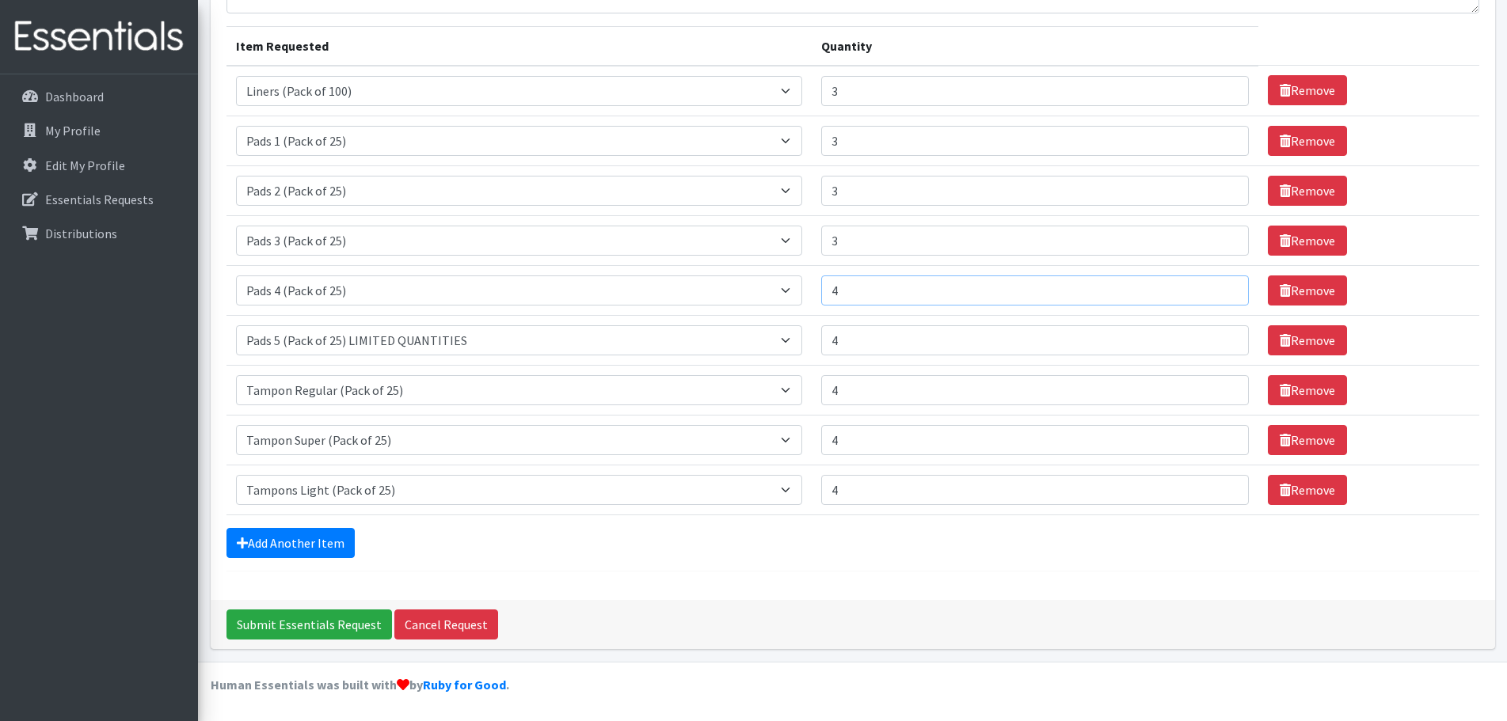
click at [1222, 284] on input "4" at bounding box center [1035, 291] width 428 height 30
type input "4"
click at [1219, 237] on input "4" at bounding box center [1035, 241] width 428 height 30
type input "4"
click at [1219, 186] on input "4" at bounding box center [1035, 191] width 428 height 30
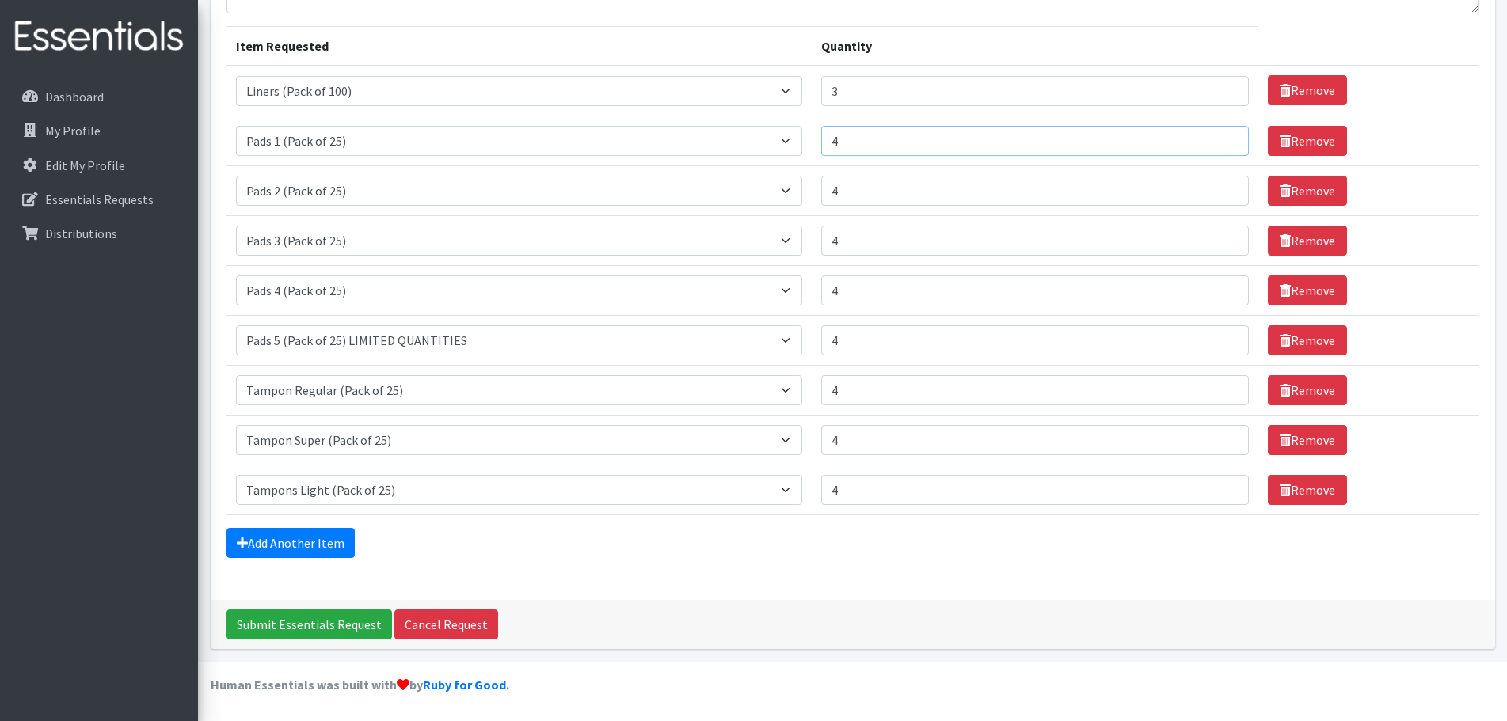
type input "4"
click at [1223, 135] on input "4" at bounding box center [1035, 141] width 428 height 30
type input "4"
click at [1220, 87] on input "4" at bounding box center [1035, 91] width 428 height 30
click at [290, 627] on input "Submit Essentials Request" at bounding box center [309, 625] width 166 height 30
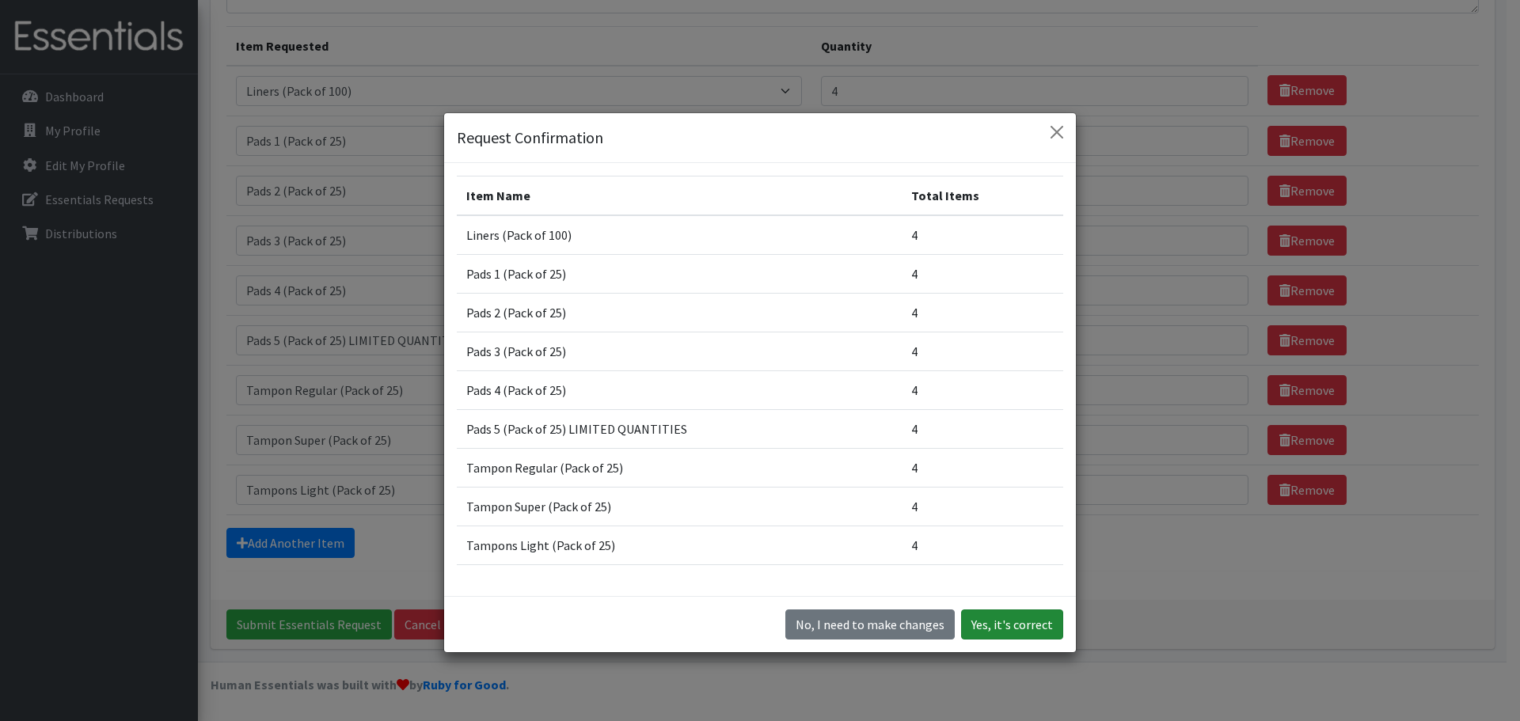
click at [1002, 621] on button "Yes, it's correct" at bounding box center [1012, 625] width 102 height 30
